Goal: Information Seeking & Learning: Learn about a topic

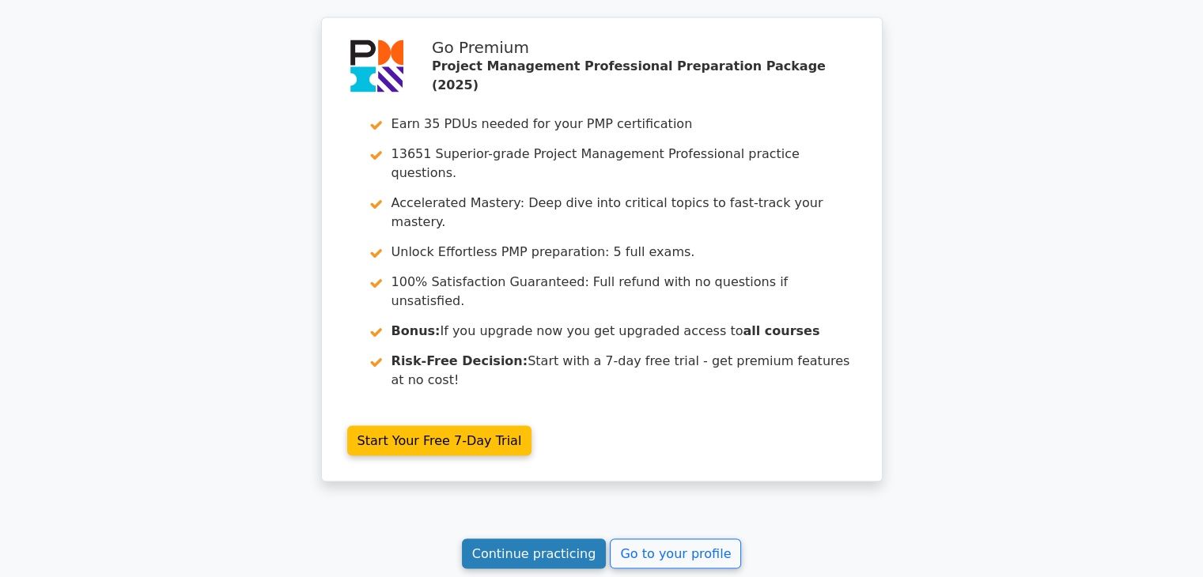
click at [547, 539] on link "Continue practicing" at bounding box center [534, 554] width 145 height 30
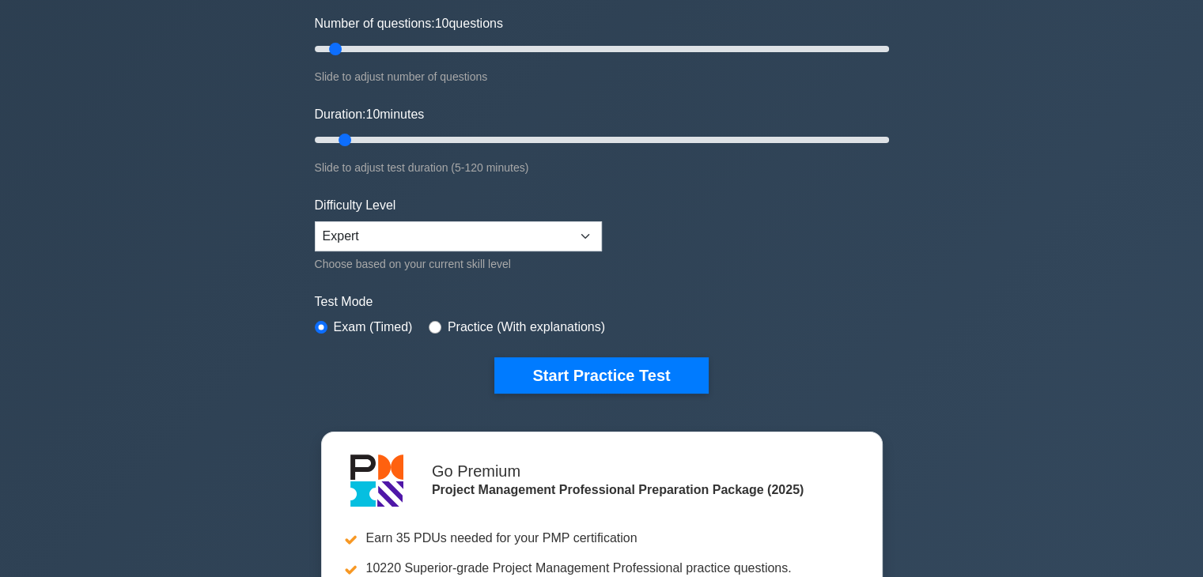
scroll to position [211, 0]
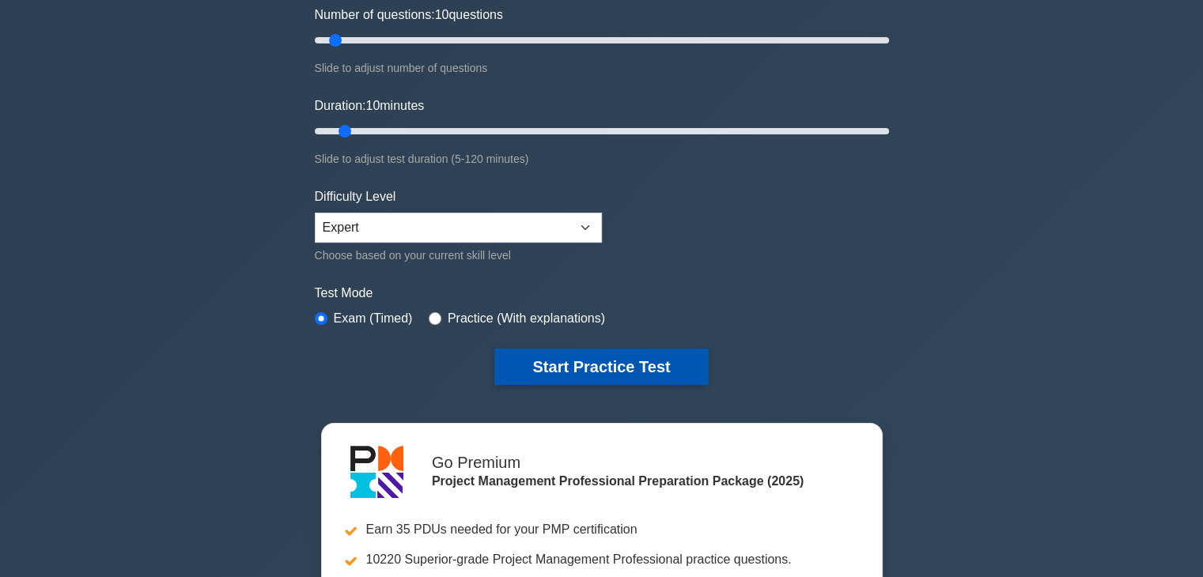
click at [591, 368] on button "Start Practice Test" at bounding box center [600, 367] width 213 height 36
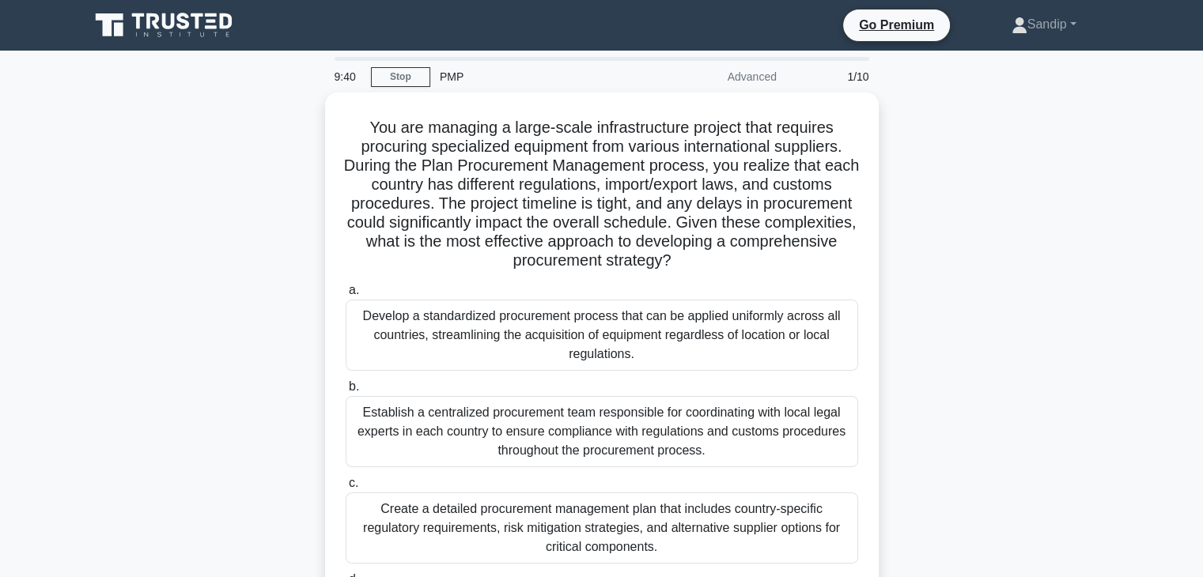
click at [957, 96] on div "You are managing a large-scale infrastructure project that requires procuring s…" at bounding box center [602, 397] width 1044 height 609
click at [972, 171] on div "You are managing a large-scale infrastructure project that requires procuring s…" at bounding box center [602, 397] width 1044 height 609
click at [1004, 70] on div "9:34 Stop PMP Advanced 1/10 You are managing a large-scale infrastructure proje…" at bounding box center [602, 452] width 1044 height 791
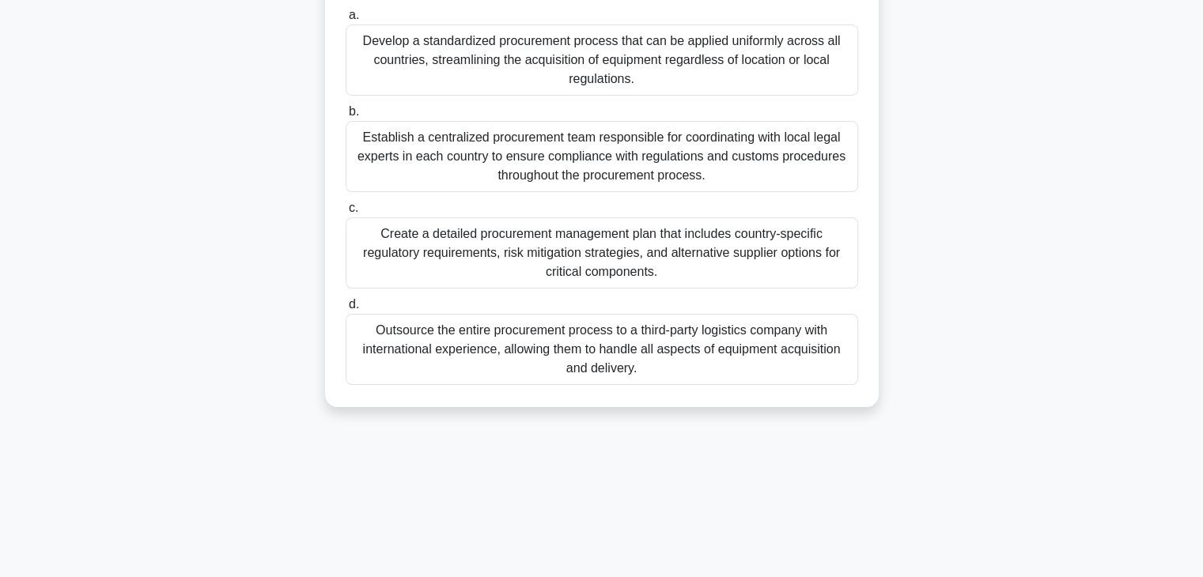
scroll to position [278, 0]
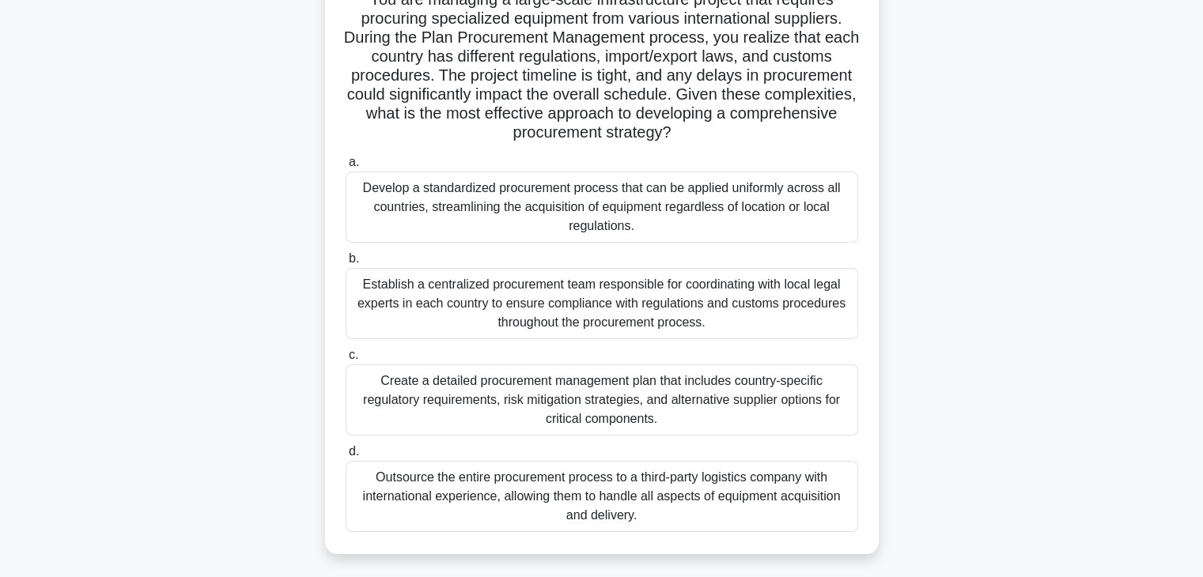
scroll to position [130, 0]
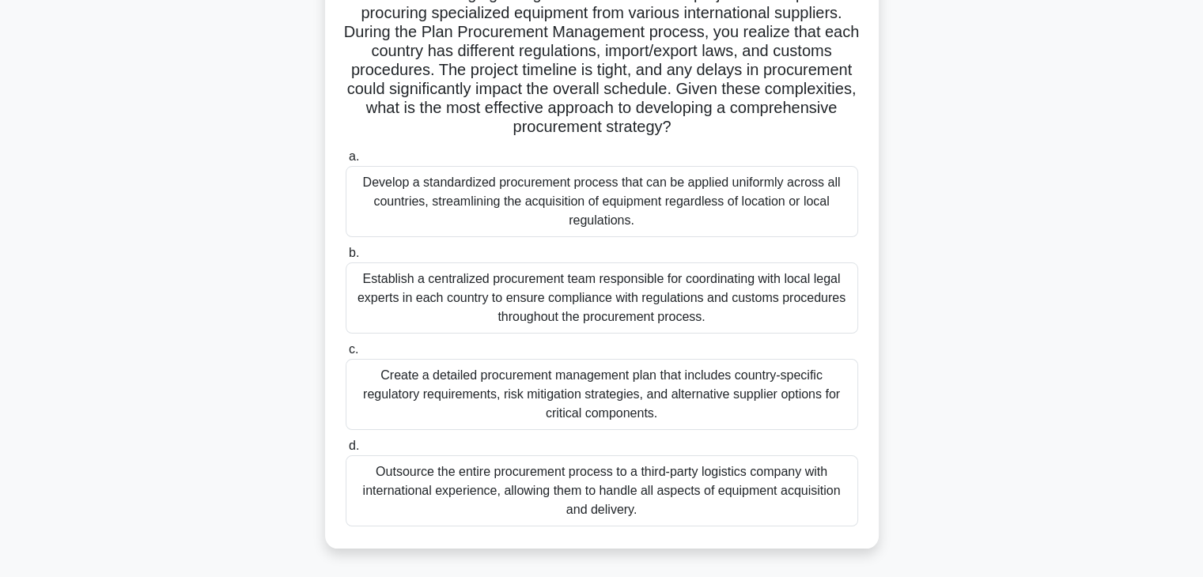
click at [566, 289] on div "Establish a centralized procurement team responsible for coordinating with loca…" at bounding box center [601, 297] width 512 height 71
click at [345, 259] on input "b. Establish a centralized procurement team responsible for coordinating with l…" at bounding box center [345, 253] width 0 height 10
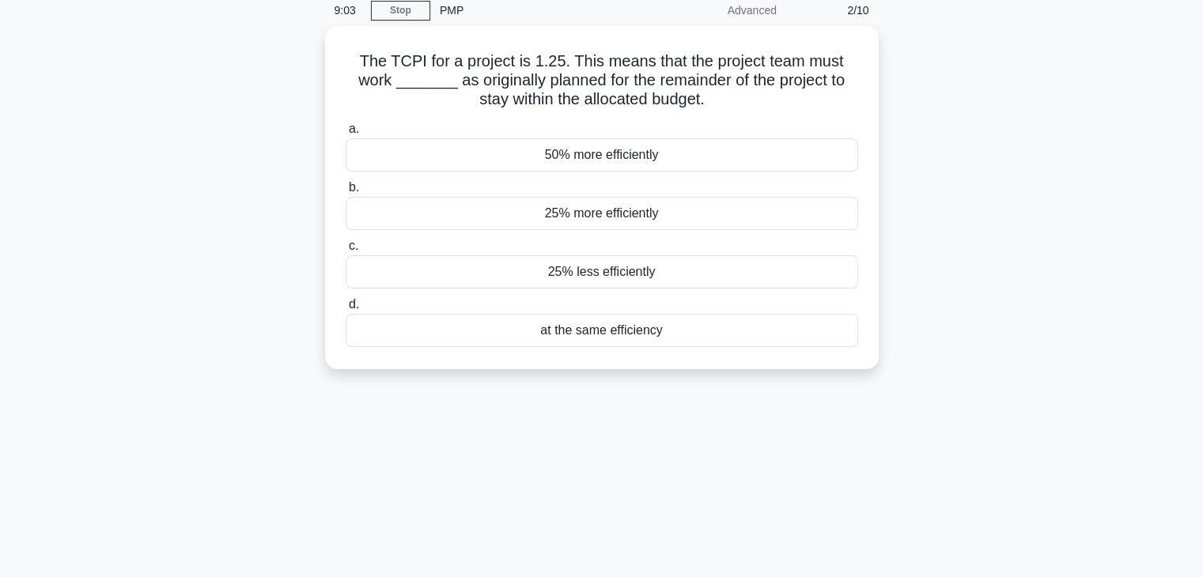
scroll to position [0, 0]
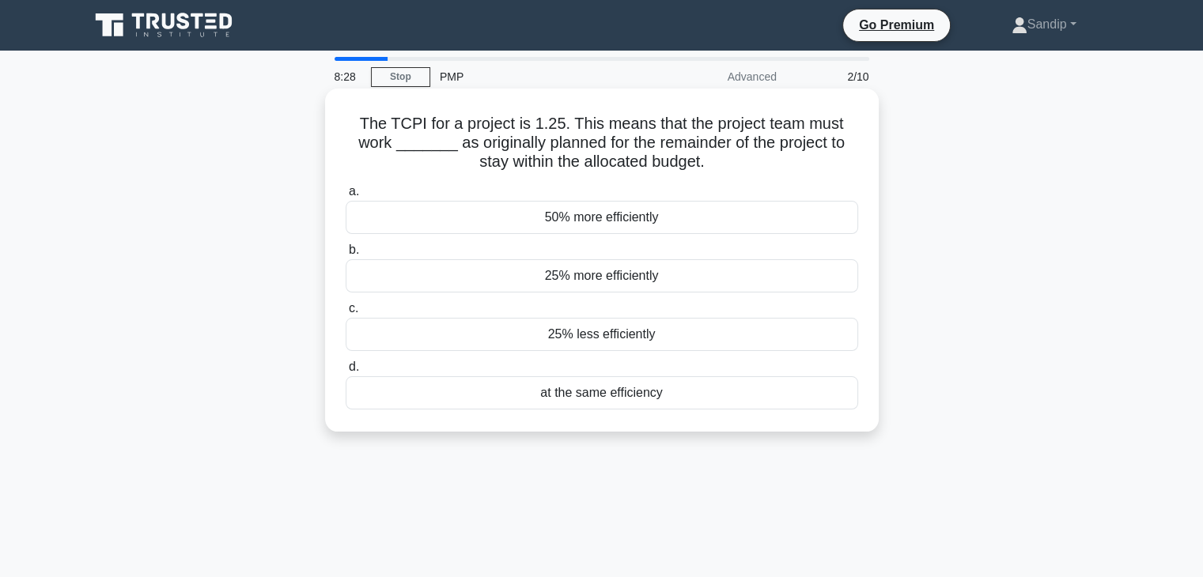
click at [596, 270] on div "25% more efficiently" at bounding box center [601, 275] width 512 height 33
click at [345, 255] on input "b. 25% more efficiently" at bounding box center [345, 250] width 0 height 10
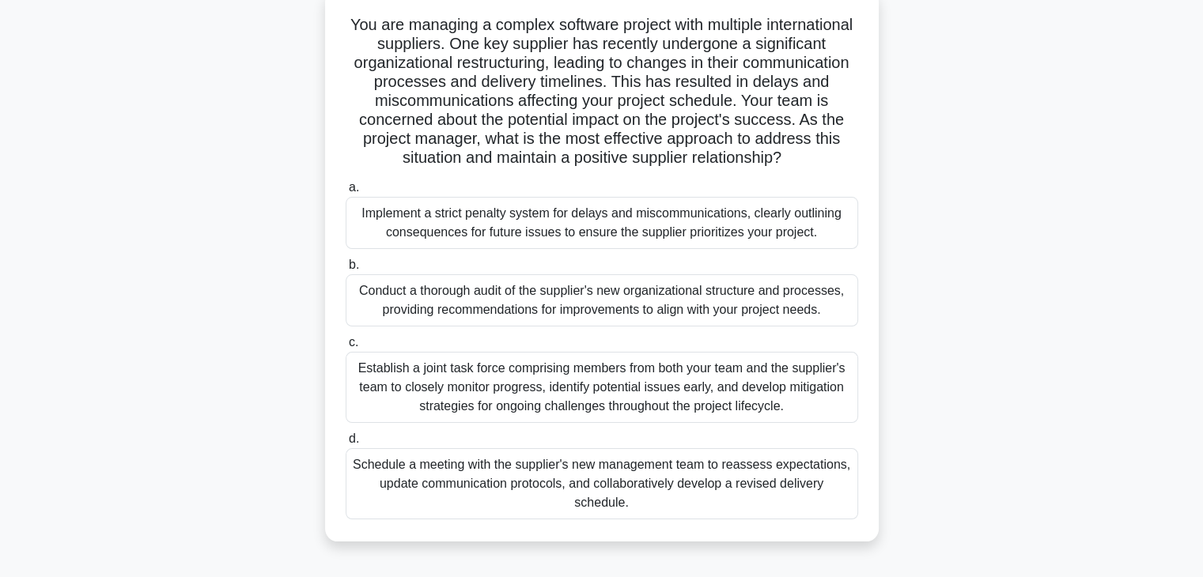
scroll to position [105, 0]
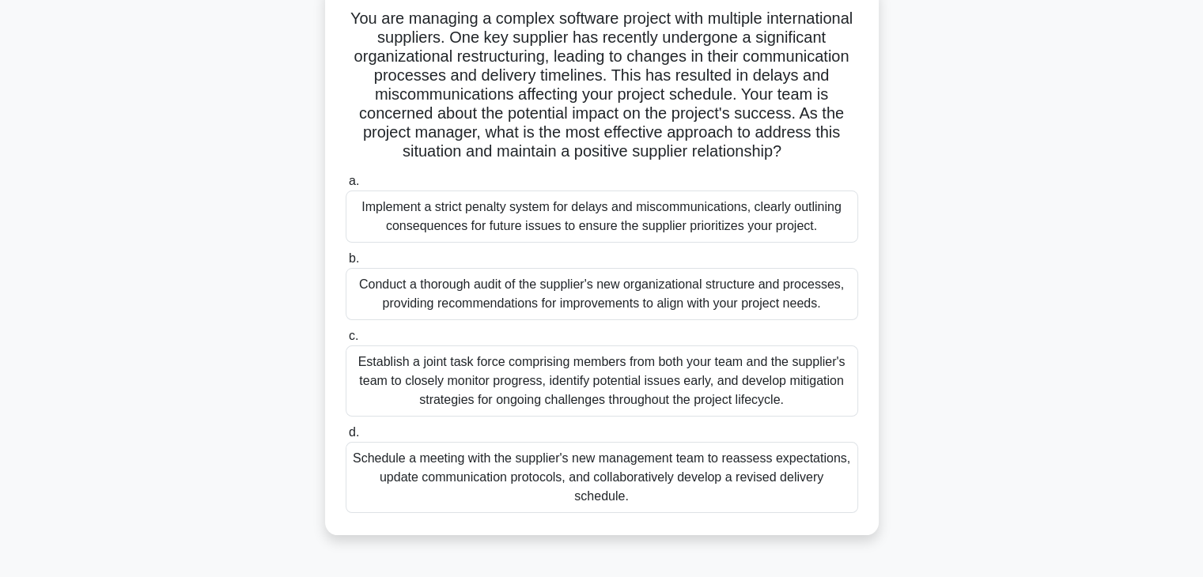
click at [509, 396] on div "Establish a joint task force comprising members from both your team and the sup…" at bounding box center [601, 380] width 512 height 71
click at [345, 342] on input "c. Establish a joint task force comprising members from both your team and the …" at bounding box center [345, 336] width 0 height 10
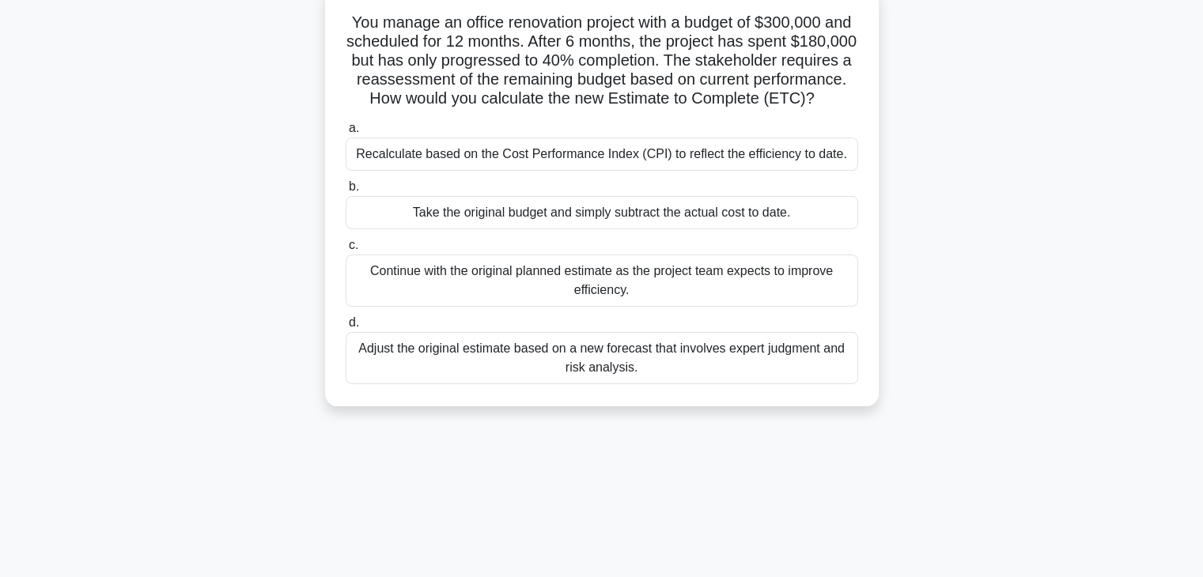
scroll to position [0, 0]
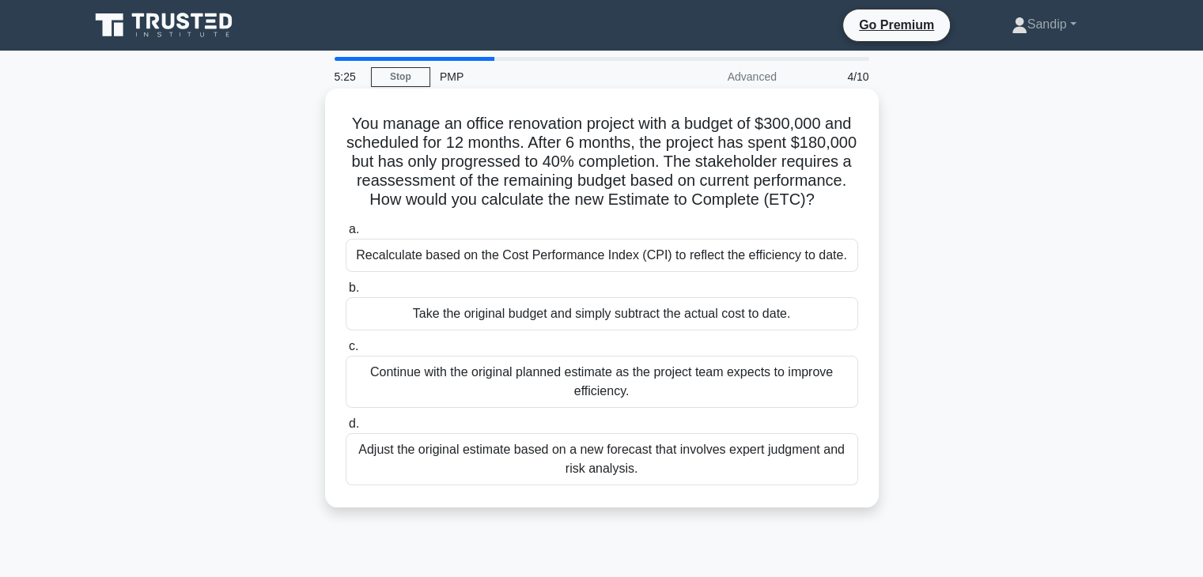
click at [765, 330] on div "Take the original budget and simply subtract the actual cost to date." at bounding box center [601, 313] width 512 height 33
click at [345, 293] on input "b. Take the original budget and simply subtract the actual cost to date." at bounding box center [345, 288] width 0 height 10
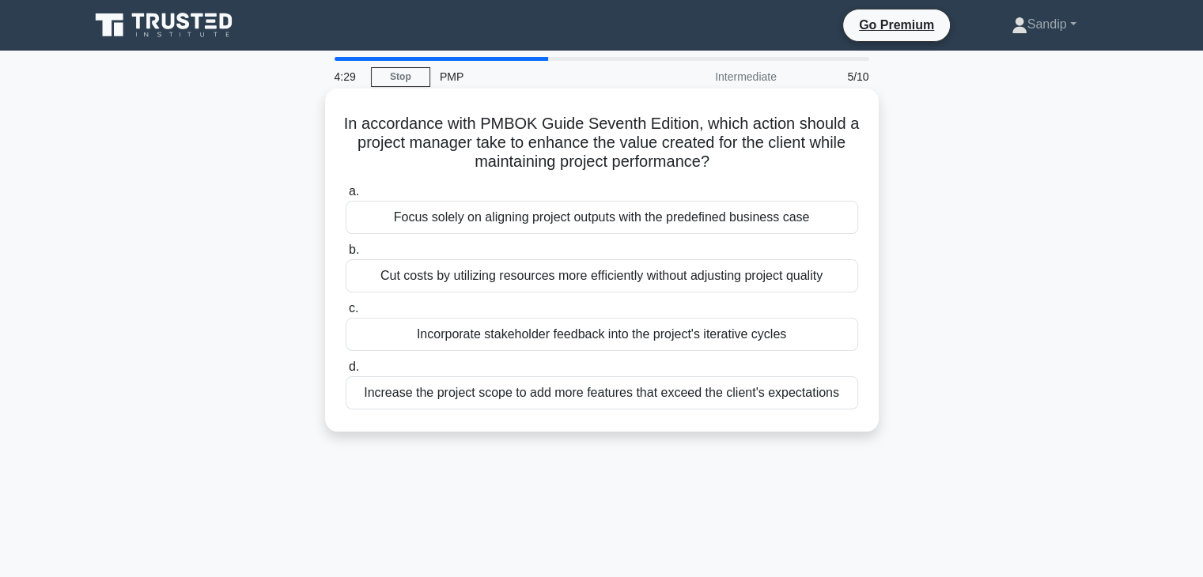
click at [822, 327] on div "Incorporate stakeholder feedback into the project's iterative cycles" at bounding box center [601, 334] width 512 height 33
click at [345, 314] on input "c. Incorporate stakeholder feedback into the project's iterative cycles" at bounding box center [345, 309] width 0 height 10
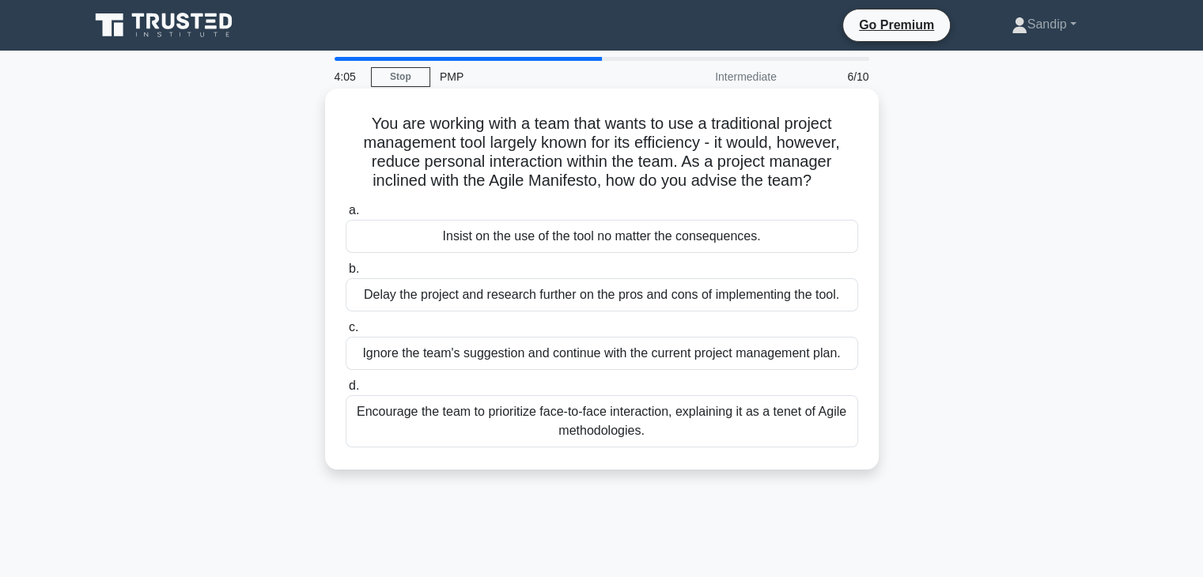
click at [789, 421] on div "Encourage the team to prioritize face-to-face interaction, explaining it as a t…" at bounding box center [601, 421] width 512 height 52
click at [345, 391] on input "d. Encourage the team to prioritize face-to-face interaction, explaining it as …" at bounding box center [345, 386] width 0 height 10
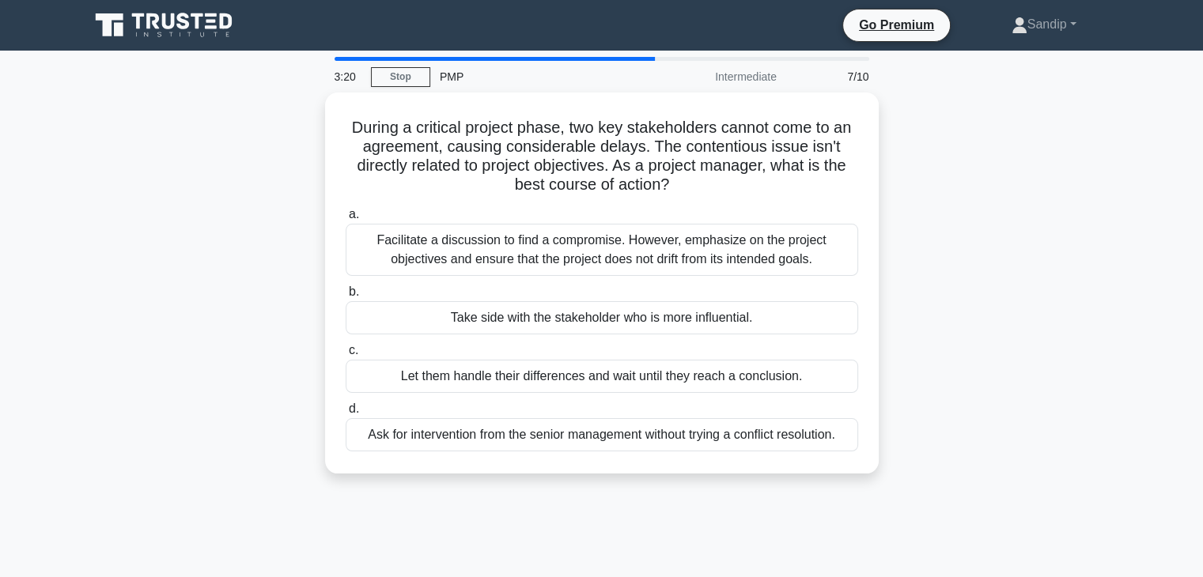
click at [998, 105] on div "During a critical project phase, two key stakeholders cannot come to an agreeme…" at bounding box center [602, 293] width 1044 height 400
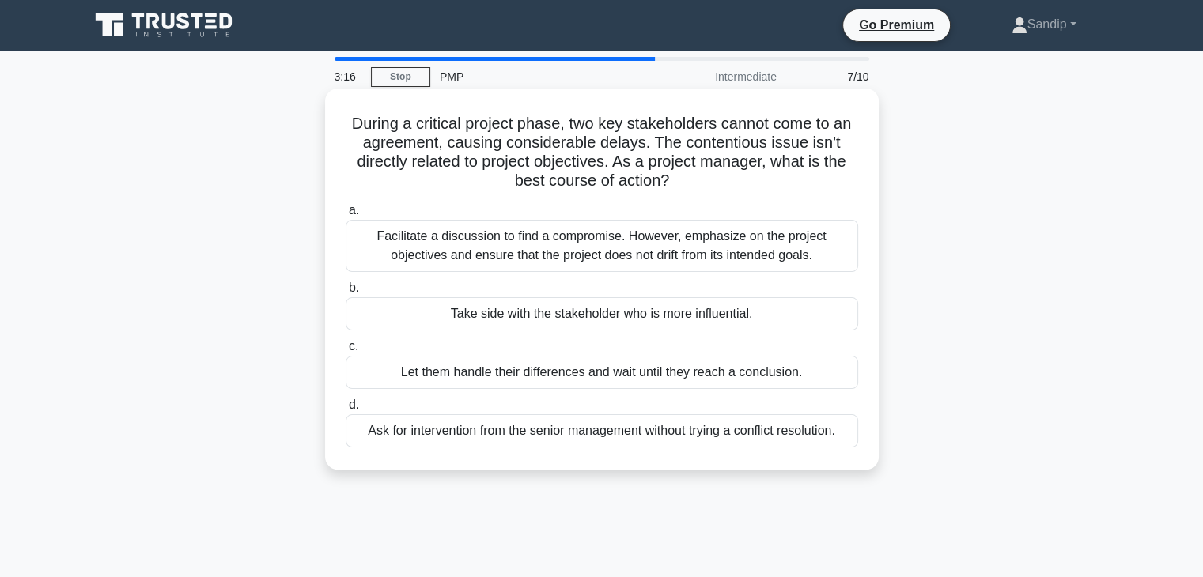
click at [738, 247] on div "Facilitate a discussion to find a compromise. However, emphasize on the project…" at bounding box center [601, 246] width 512 height 52
click at [345, 216] on input "a. Facilitate a discussion to find a compromise. However, emphasize on the proj…" at bounding box center [345, 211] width 0 height 10
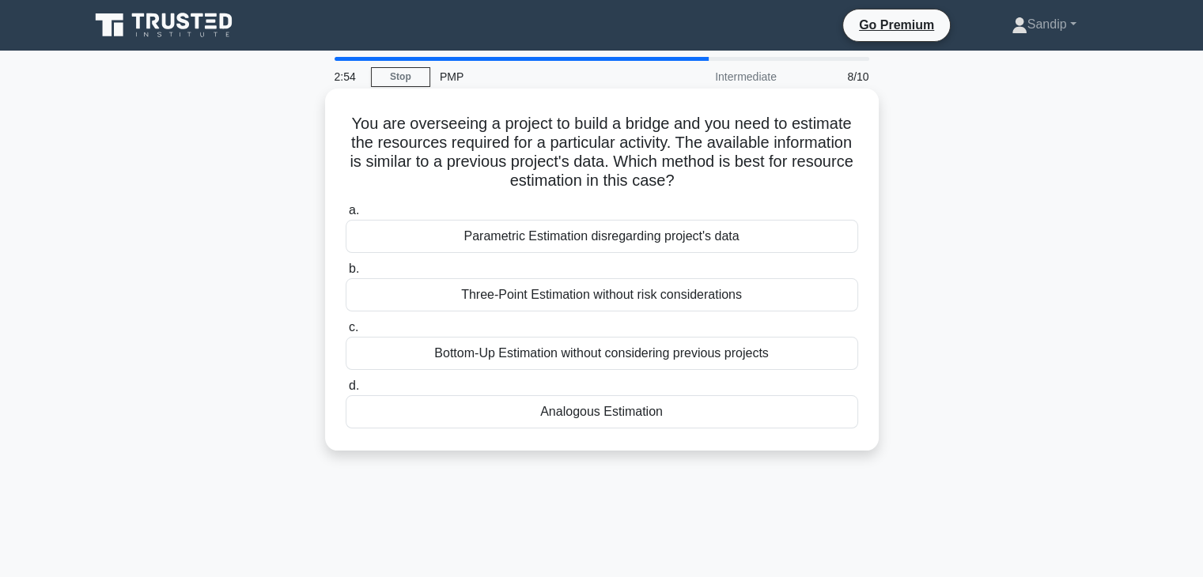
click at [696, 414] on div "Analogous Estimation" at bounding box center [601, 411] width 512 height 33
click at [345, 391] on input "d. Analogous Estimation" at bounding box center [345, 386] width 0 height 10
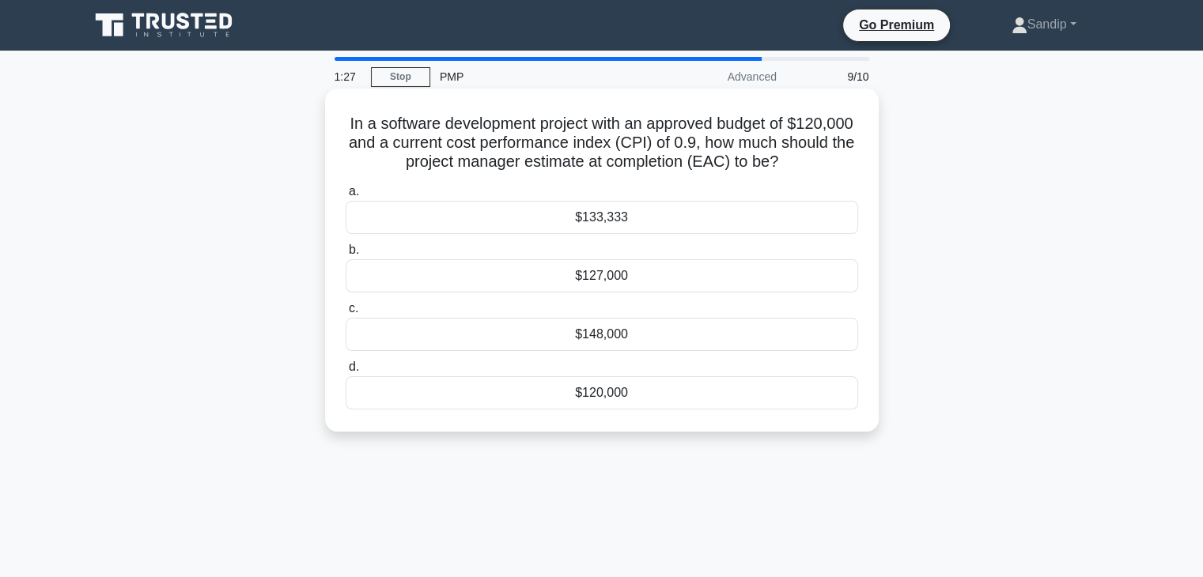
click at [674, 273] on div "$127,000" at bounding box center [601, 275] width 512 height 33
click at [345, 255] on input "b. $127,000" at bounding box center [345, 250] width 0 height 10
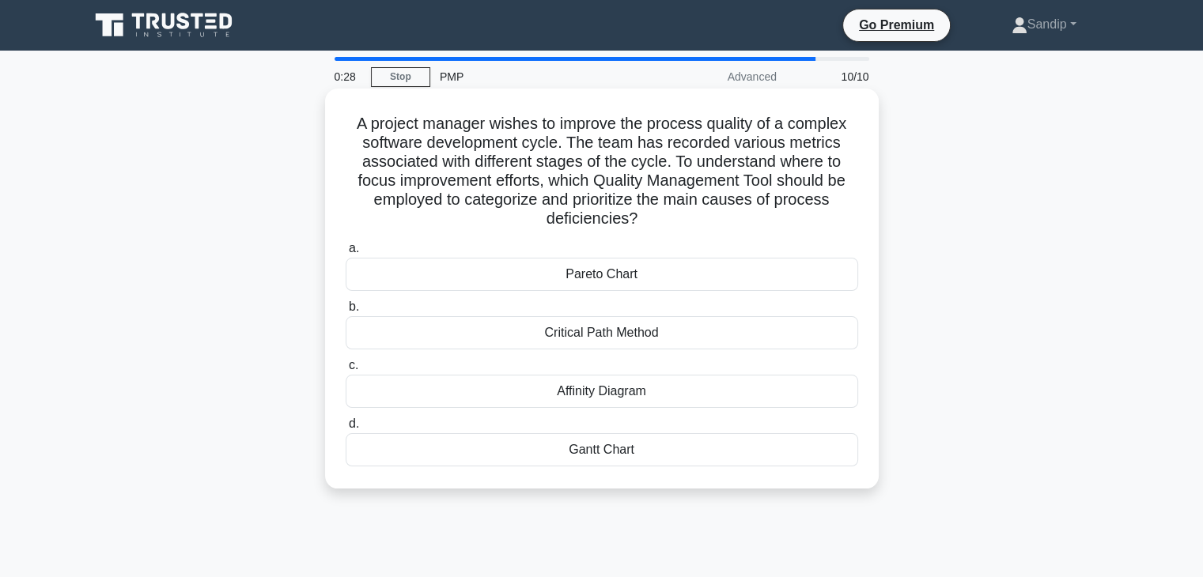
click at [612, 285] on div "Pareto Chart" at bounding box center [601, 274] width 512 height 33
click at [345, 254] on input "a. Pareto Chart" at bounding box center [345, 249] width 0 height 10
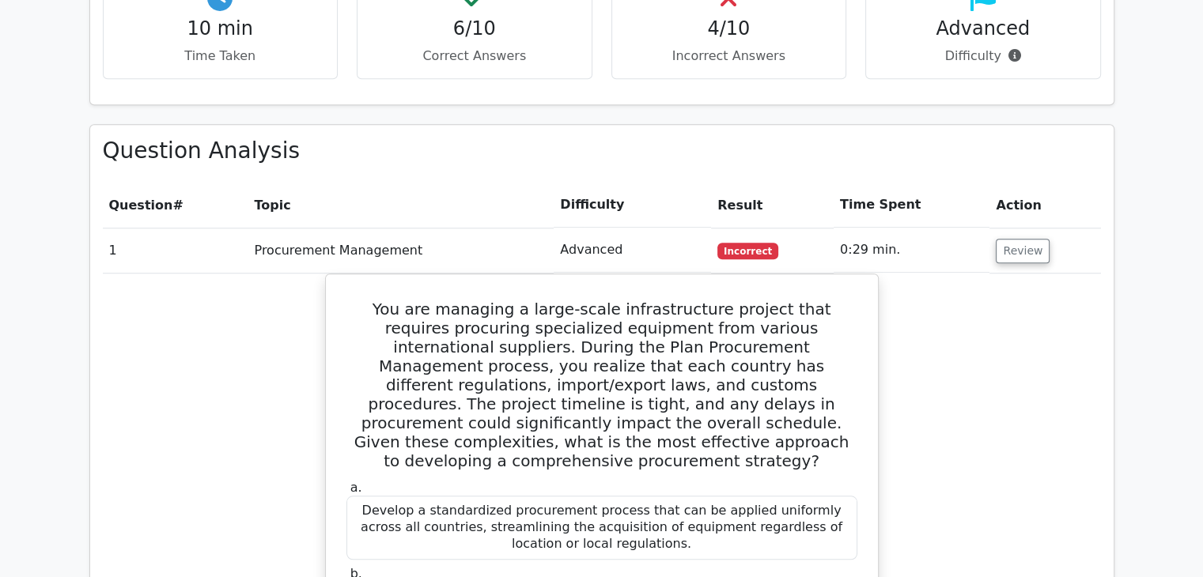
scroll to position [1228, 0]
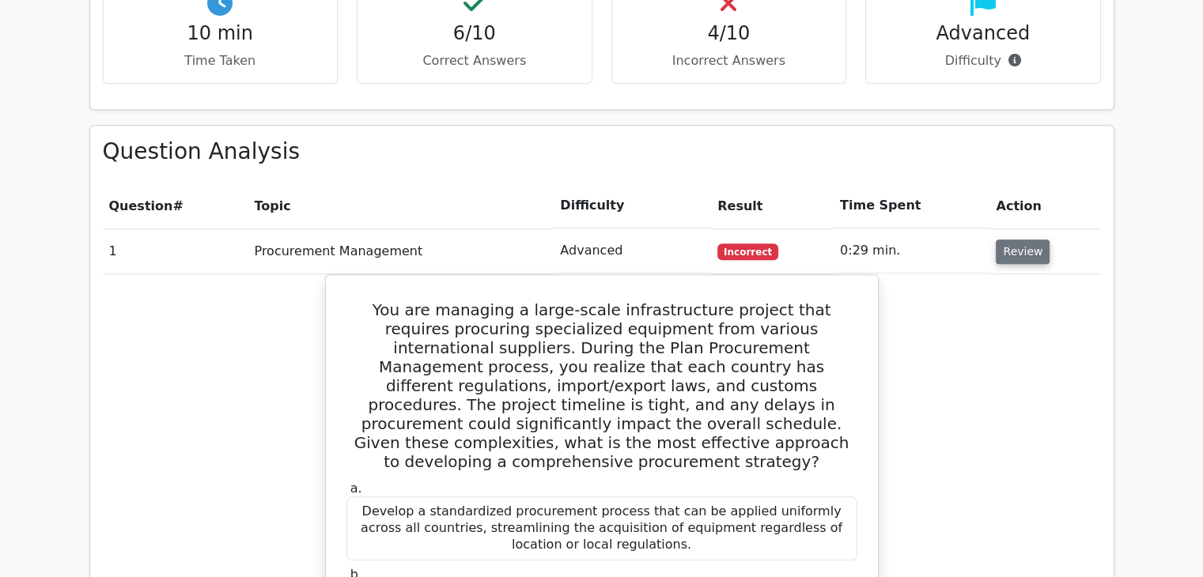
click at [1035, 240] on button "Review" at bounding box center [1022, 252] width 54 height 25
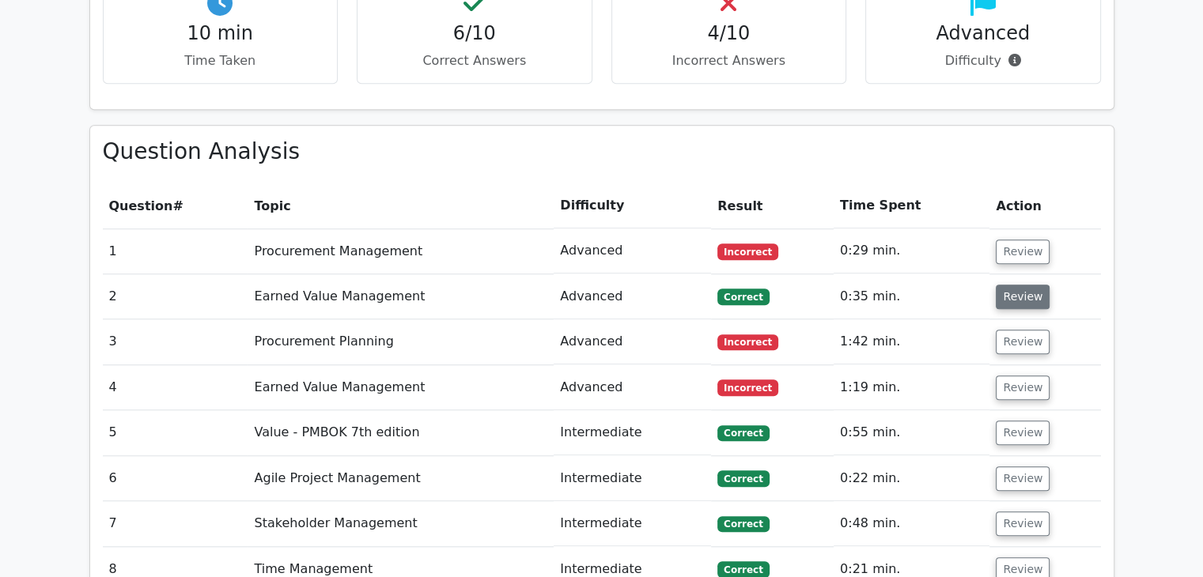
click at [1029, 285] on button "Review" at bounding box center [1022, 297] width 54 height 25
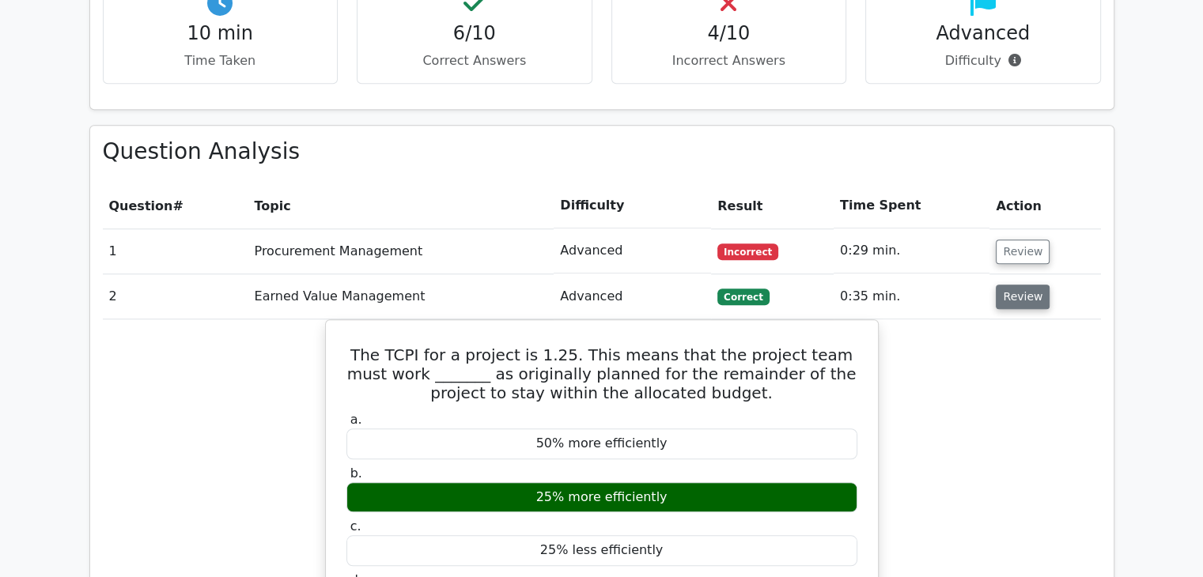
click at [1029, 285] on button "Review" at bounding box center [1022, 297] width 54 height 25
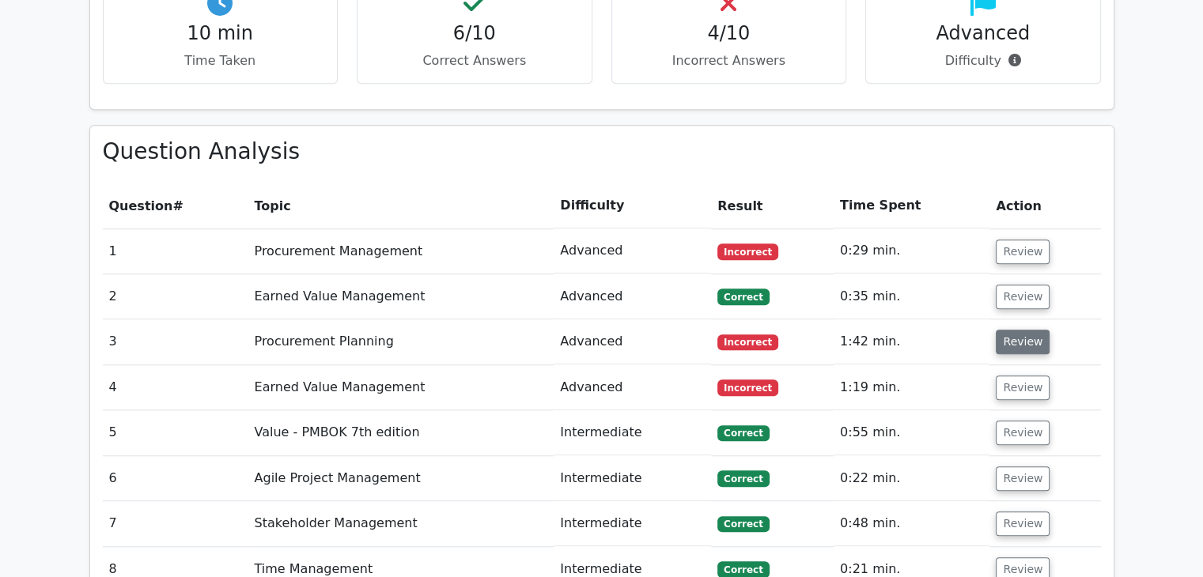
click at [1026, 330] on button "Review" at bounding box center [1022, 342] width 54 height 25
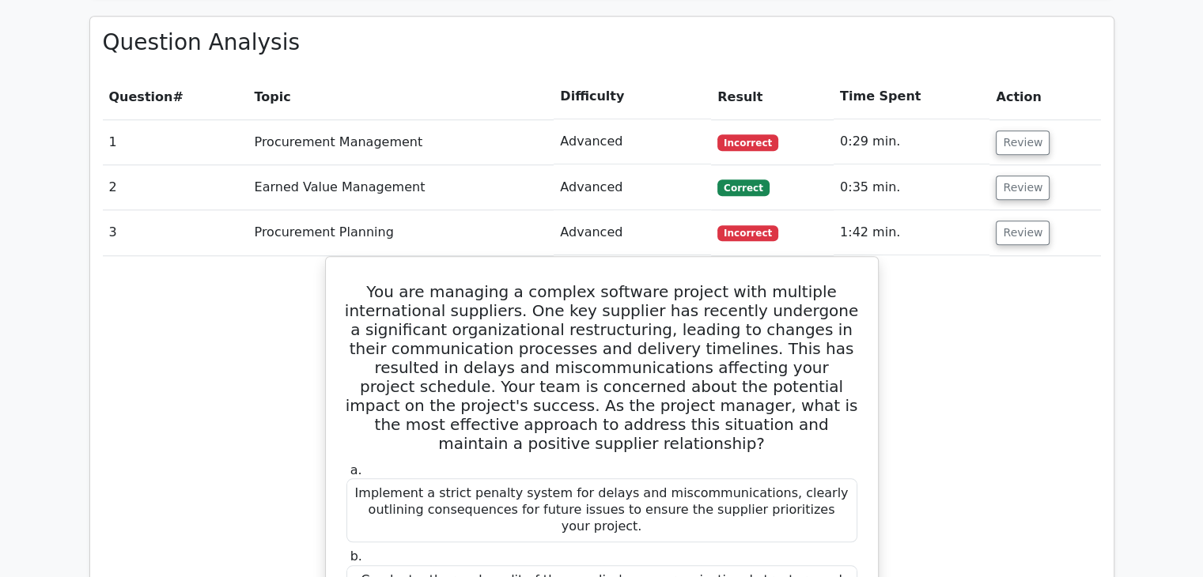
scroll to position [1337, 0]
click at [1025, 221] on button "Review" at bounding box center [1022, 233] width 54 height 25
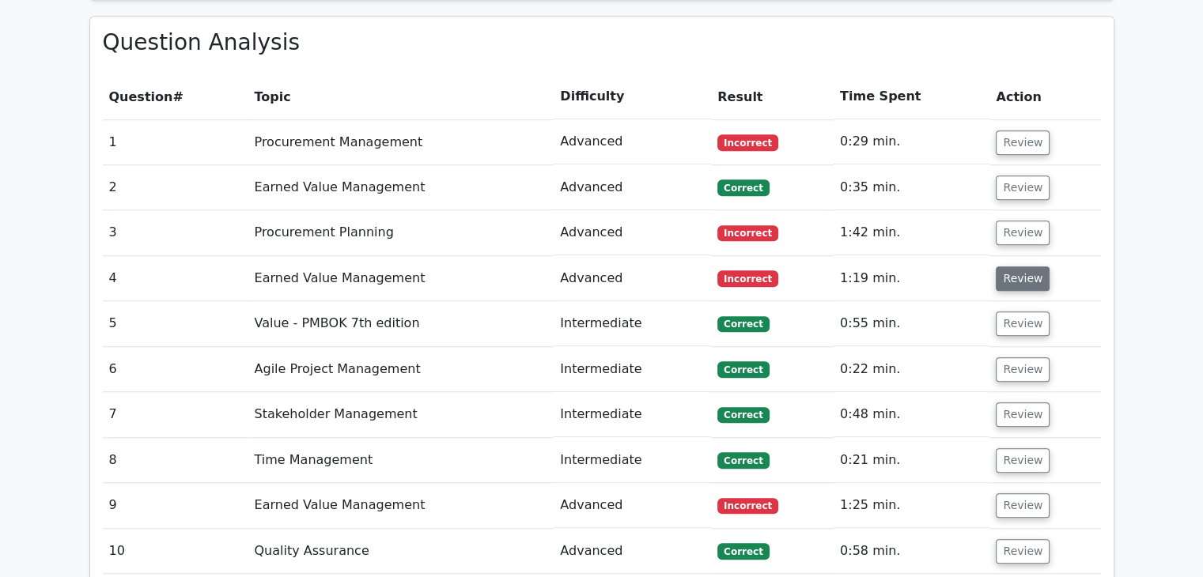
click at [1013, 266] on button "Review" at bounding box center [1022, 278] width 54 height 25
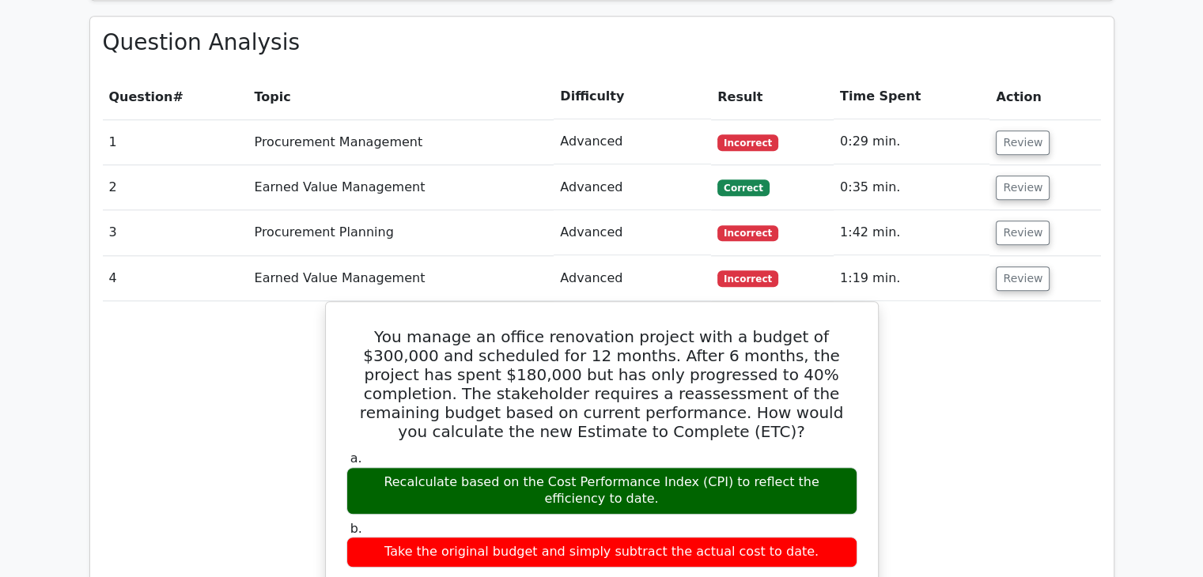
drag, startPoint x: 1013, startPoint y: 205, endPoint x: 1014, endPoint y: 220, distance: 15.1
click at [1014, 256] on td "Review" at bounding box center [1044, 278] width 111 height 45
click at [1014, 266] on button "Review" at bounding box center [1022, 278] width 54 height 25
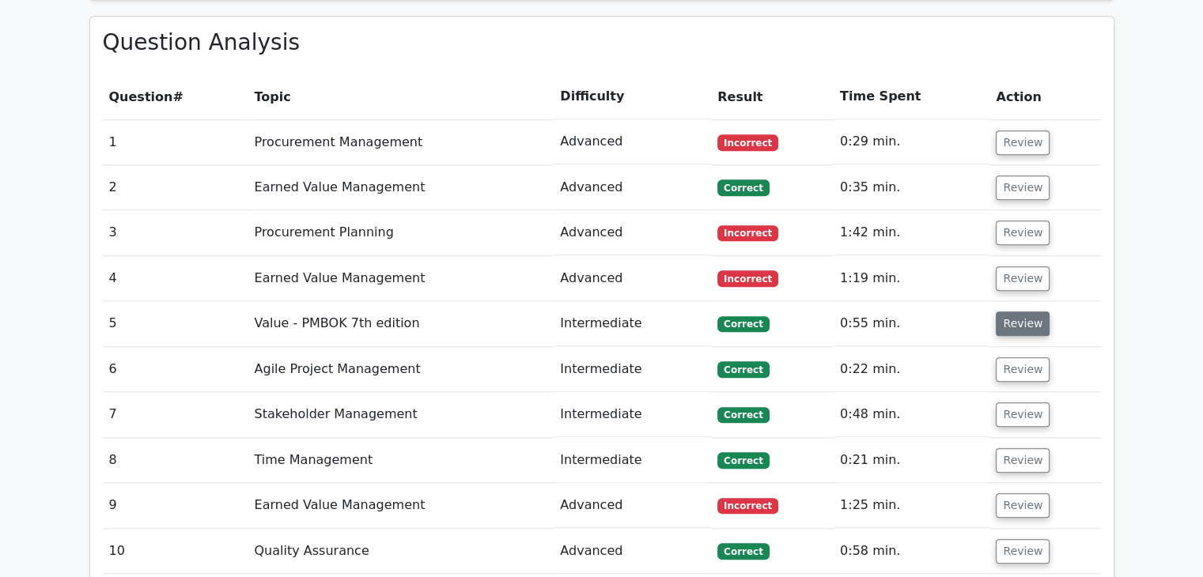
click at [1007, 312] on button "Review" at bounding box center [1022, 324] width 54 height 25
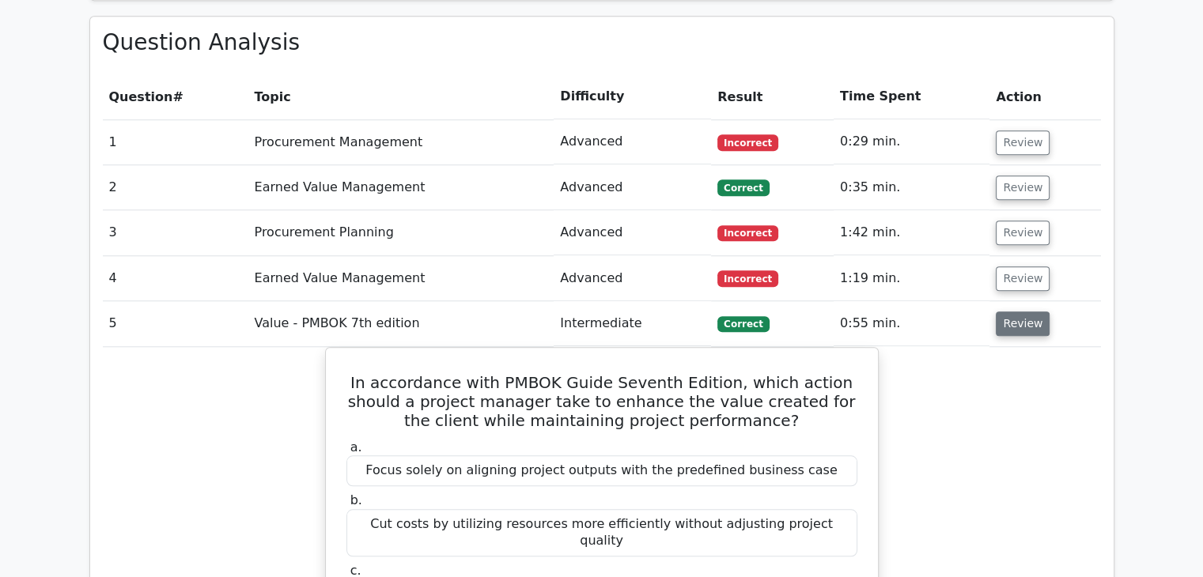
click at [1007, 312] on button "Review" at bounding box center [1022, 324] width 54 height 25
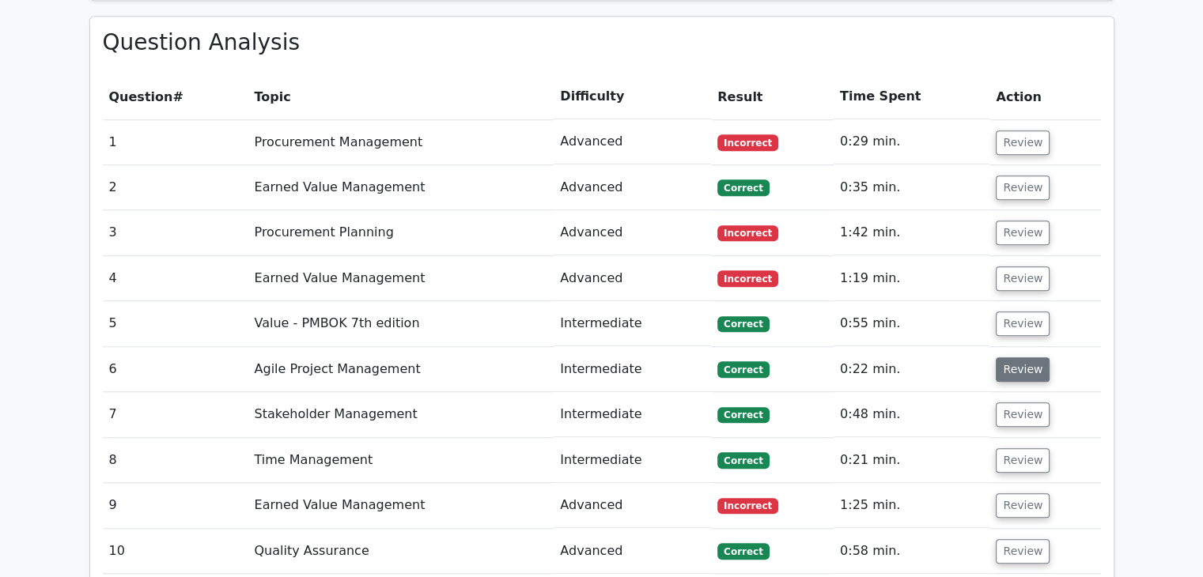
click at [1002, 357] on button "Review" at bounding box center [1022, 369] width 54 height 25
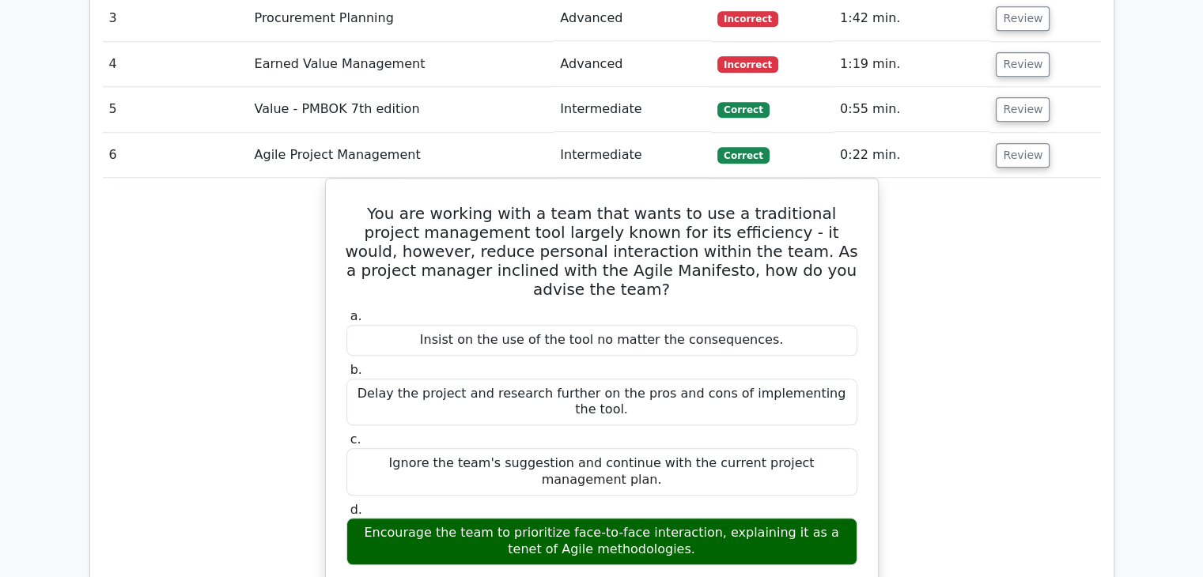
scroll to position [1547, 0]
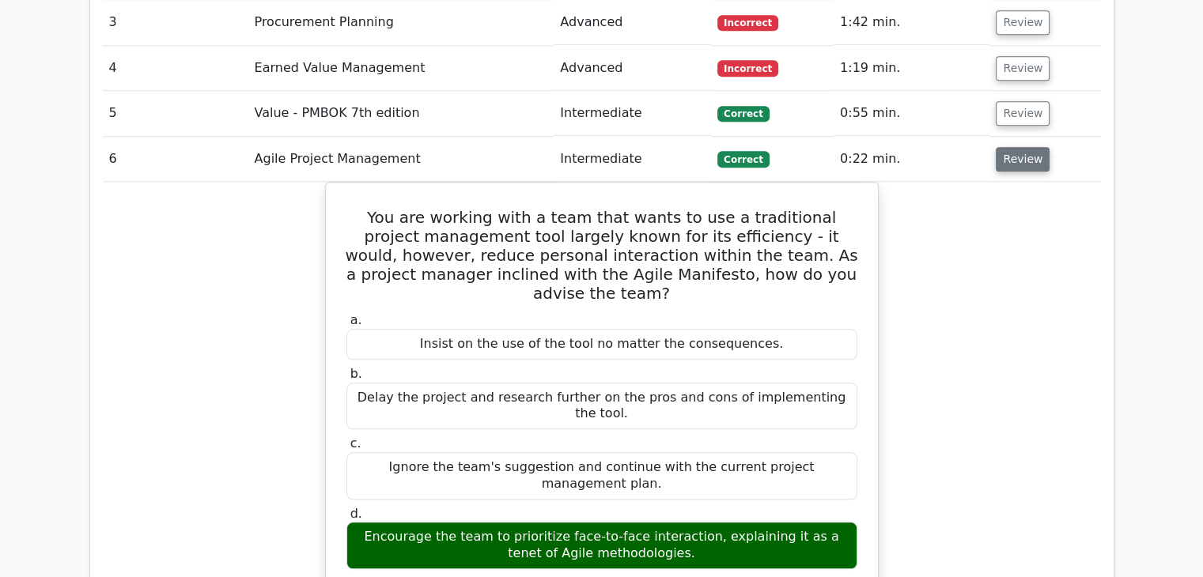
click at [1000, 147] on button "Review" at bounding box center [1022, 159] width 54 height 25
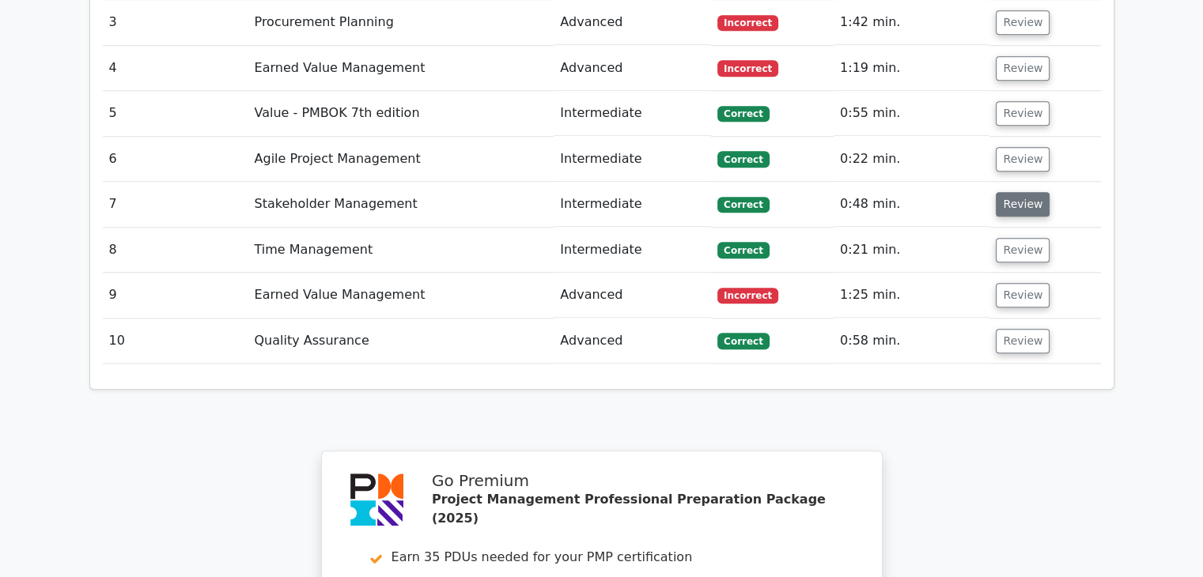
drag, startPoint x: 988, startPoint y: 123, endPoint x: 1009, endPoint y: 133, distance: 23.0
click at [1009, 182] on td "Review" at bounding box center [1044, 204] width 111 height 45
click at [1009, 192] on button "Review" at bounding box center [1022, 204] width 54 height 25
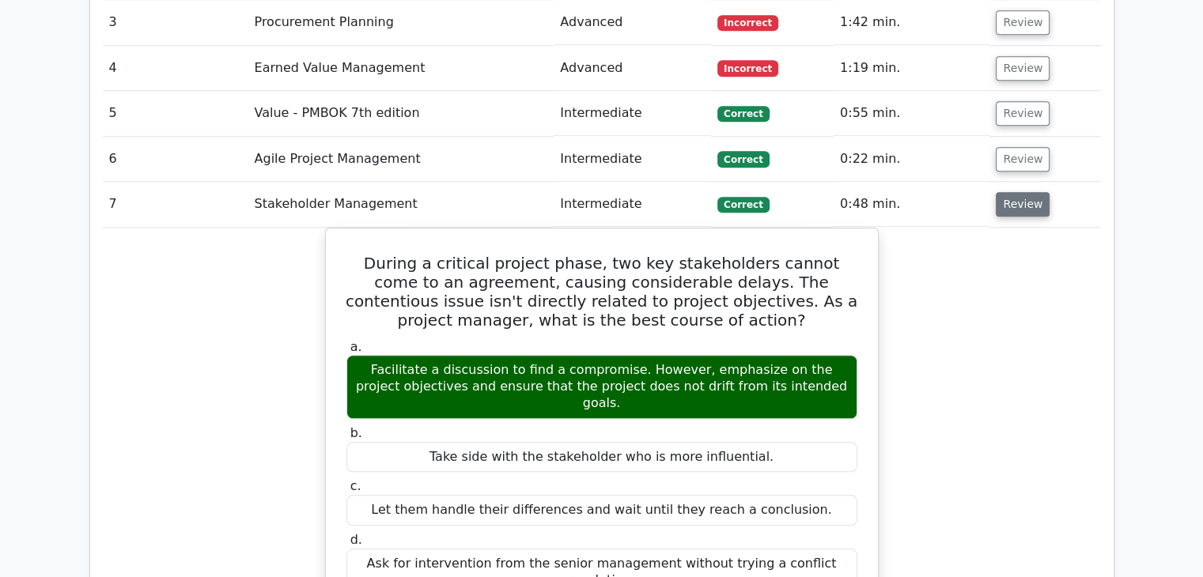
click at [1009, 192] on button "Review" at bounding box center [1022, 204] width 54 height 25
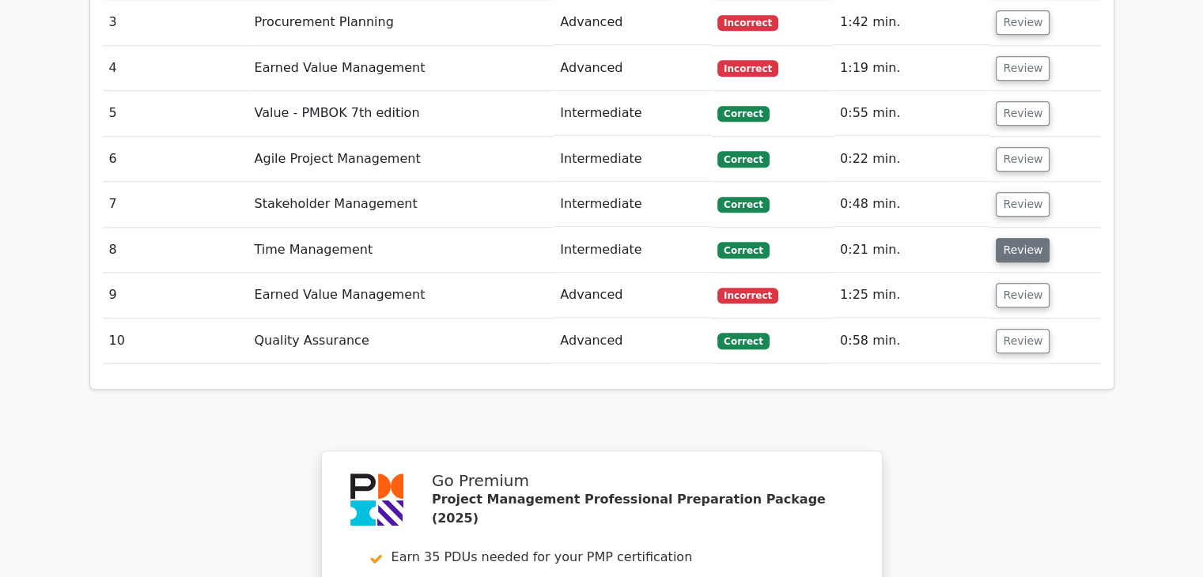
click at [1004, 238] on button "Review" at bounding box center [1022, 250] width 54 height 25
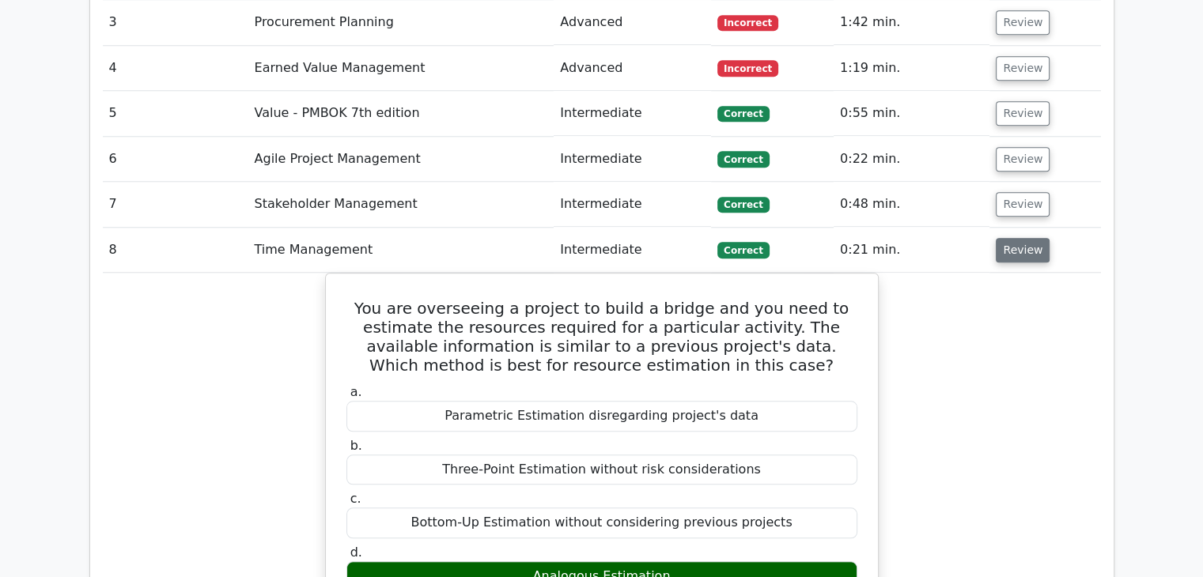
click at [1004, 238] on button "Review" at bounding box center [1022, 250] width 54 height 25
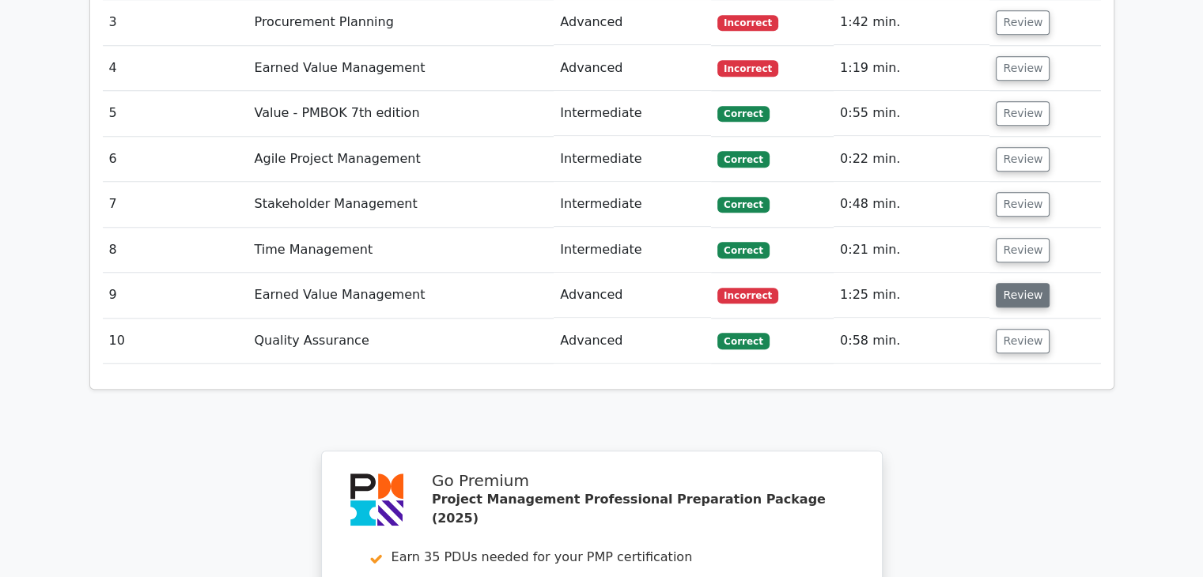
click at [1001, 283] on button "Review" at bounding box center [1022, 295] width 54 height 25
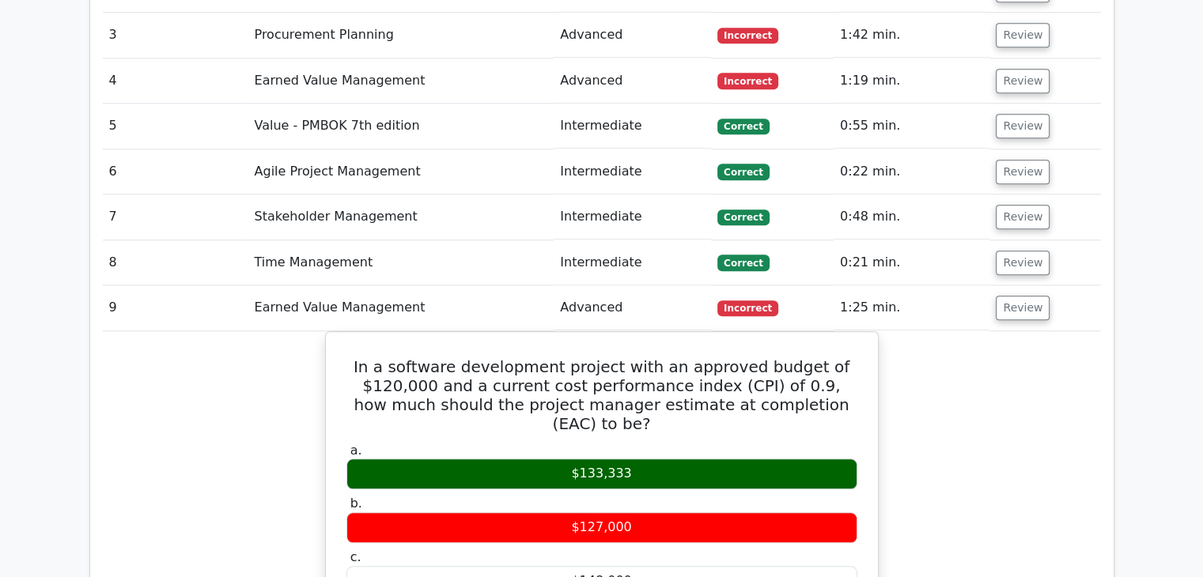
scroll to position [1508, 0]
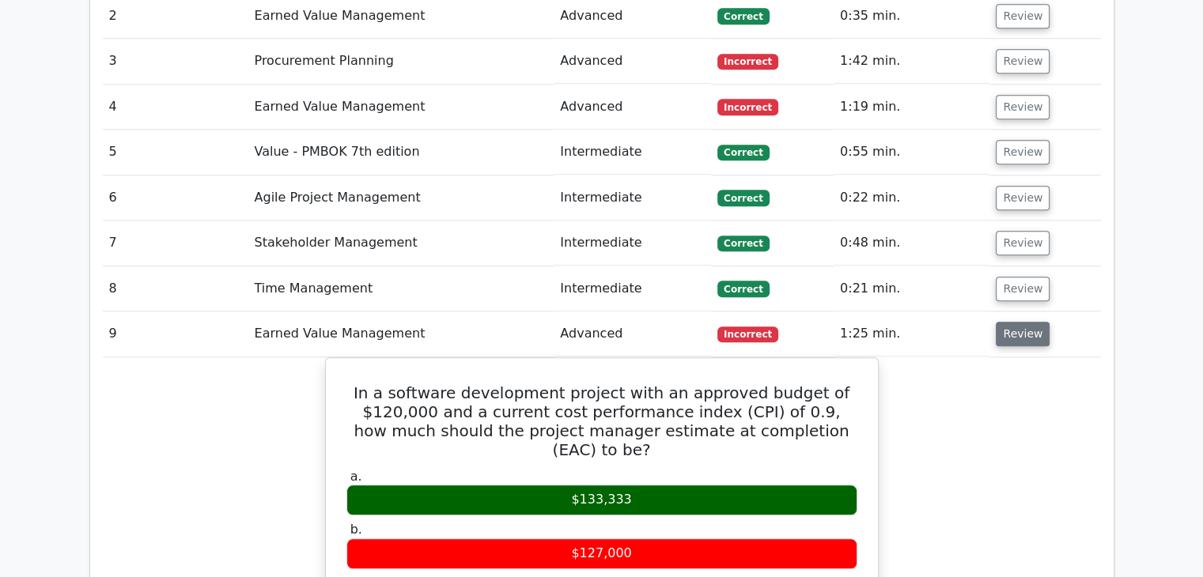
click at [1020, 322] on button "Review" at bounding box center [1022, 334] width 54 height 25
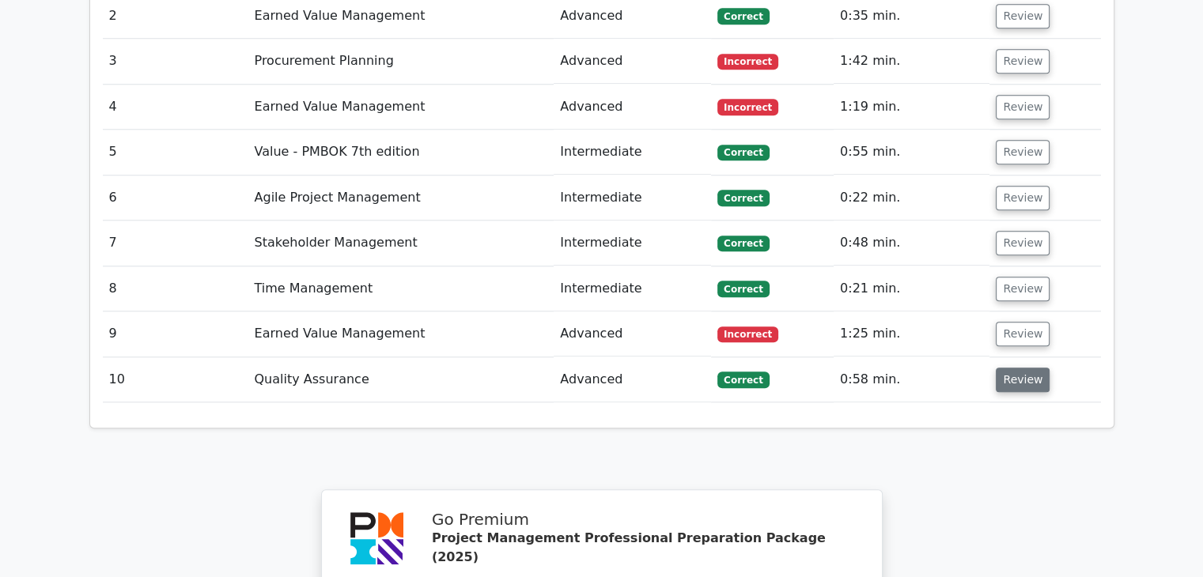
click at [995, 368] on button "Review" at bounding box center [1022, 380] width 54 height 25
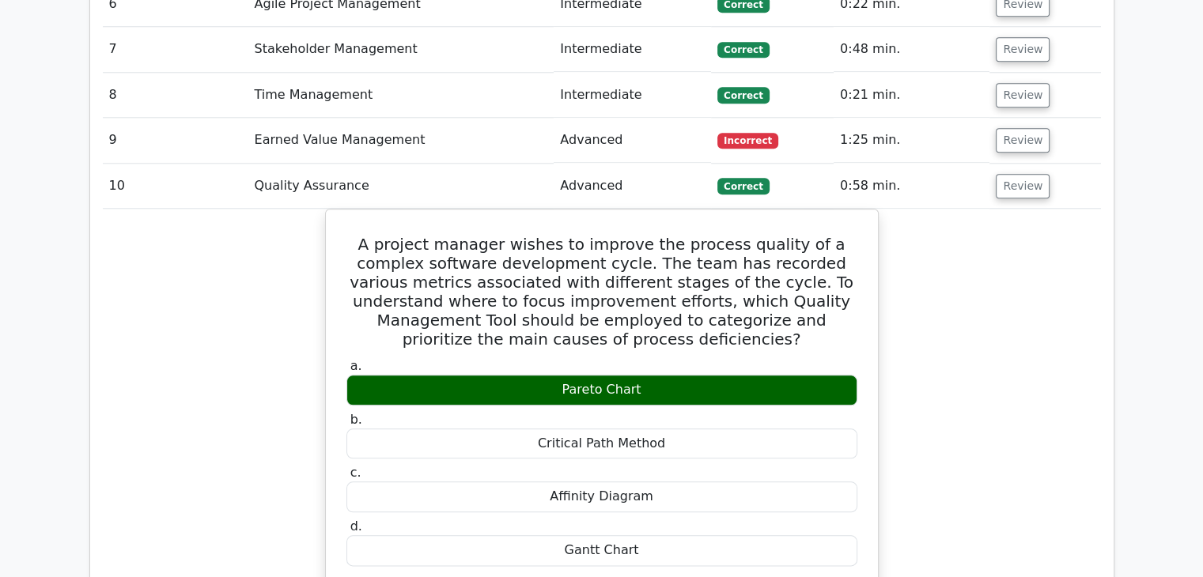
scroll to position [1710, 0]
